Goal: Use online tool/utility: Use online tool/utility

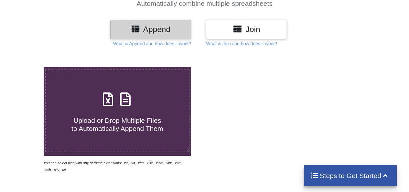
scroll to position [65, 0]
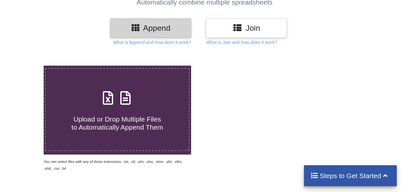
click at [128, 113] on h4 "Upload or Drop Multiple Files to Automatically Append Them" at bounding box center [117, 119] width 143 height 25
click at [27, 66] on input "Upload or Drop Multiple Files to Automatically Append Them" at bounding box center [27, 66] width 0 height 0
type input "C:\fakepath\contacts (6).csv"
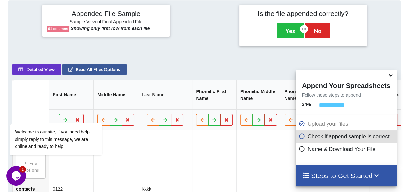
scroll to position [292, 0]
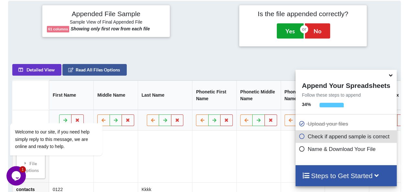
click at [286, 33] on button "Yes" at bounding box center [290, 30] width 27 height 15
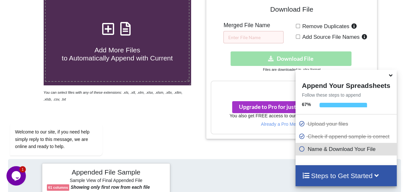
scroll to position [130, 0]
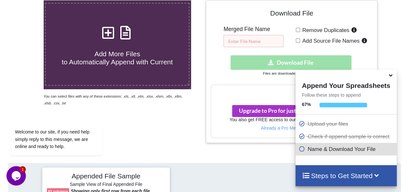
click at [270, 41] on input "text" at bounding box center [253, 41] width 60 height 12
type input "Merged Contact"
click at [282, 59] on div "Download hidden Download File" at bounding box center [292, 62] width 162 height 15
click at [295, 28] on div "Download File Merged File Name Merged Contact Remove Duplicates Add Source File…" at bounding box center [292, 71] width 162 height 133
click at [298, 29] on input "Remove Duplicates" at bounding box center [298, 30] width 4 height 4
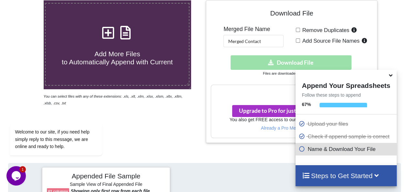
checkbox input "true"
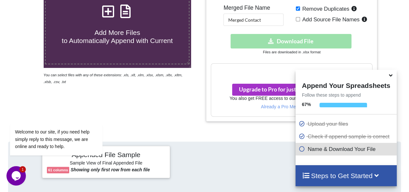
scroll to position [162, 0]
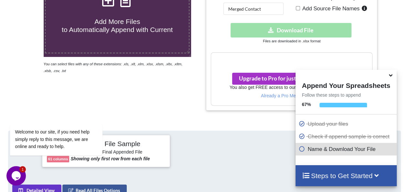
click at [281, 57] on h3 "Your files are more than 1 MB" at bounding box center [291, 59] width 161 height 7
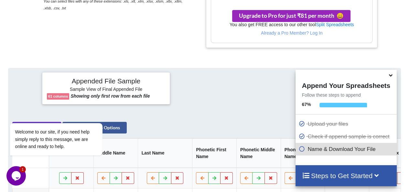
scroll to position [227, 0]
